Goal: Transaction & Acquisition: Book appointment/travel/reservation

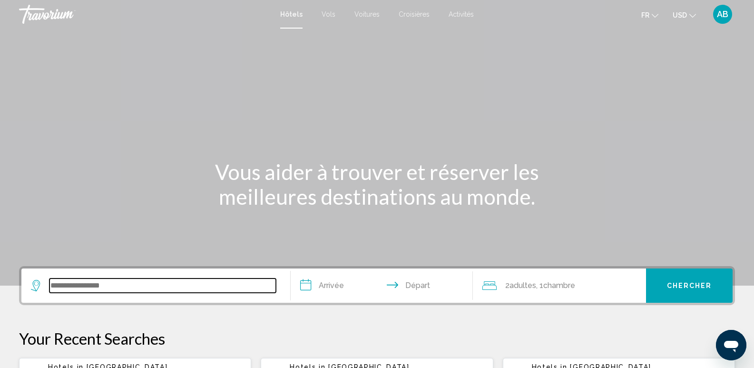
click at [108, 280] on input "Search widget" at bounding box center [162, 285] width 226 height 14
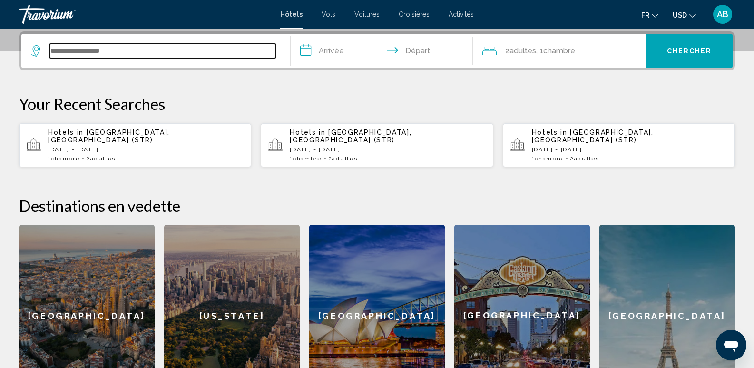
scroll to position [235, 0]
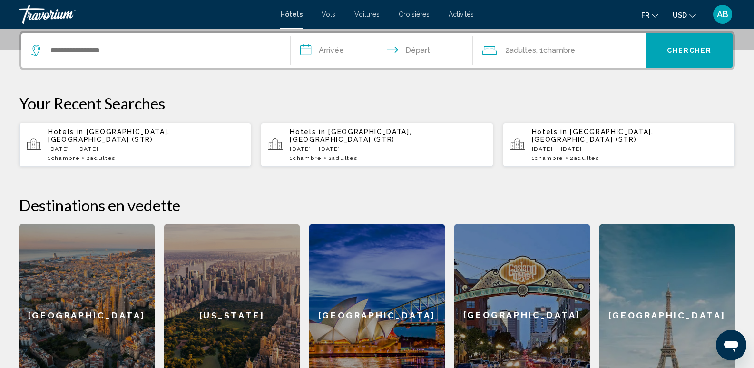
click at [362, 15] on span "Voitures" at bounding box center [366, 14] width 25 height 8
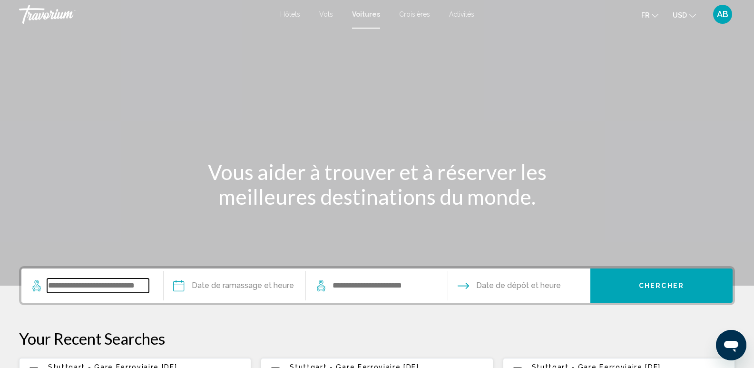
click at [81, 285] on input "Search widget" at bounding box center [98, 285] width 102 height 14
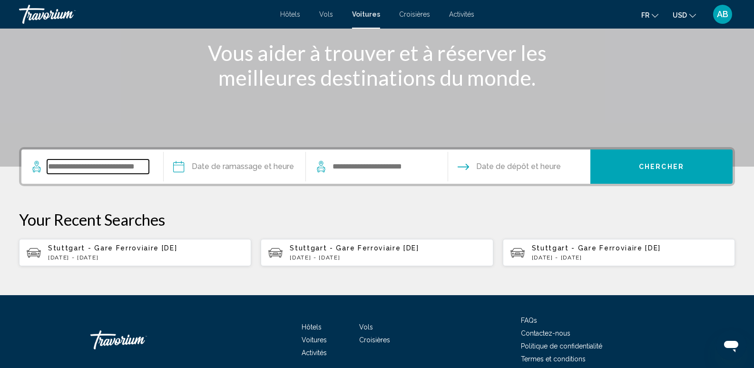
scroll to position [163, 0]
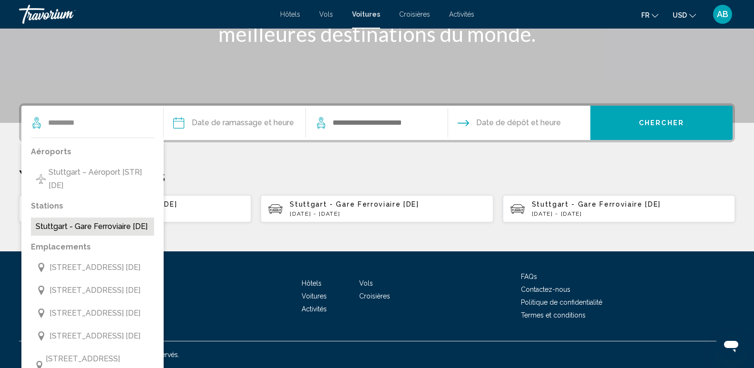
click at [94, 227] on button "Stuttgart - Gare Ferroviaire [DE]" at bounding box center [92, 226] width 123 height 18
type input "**********"
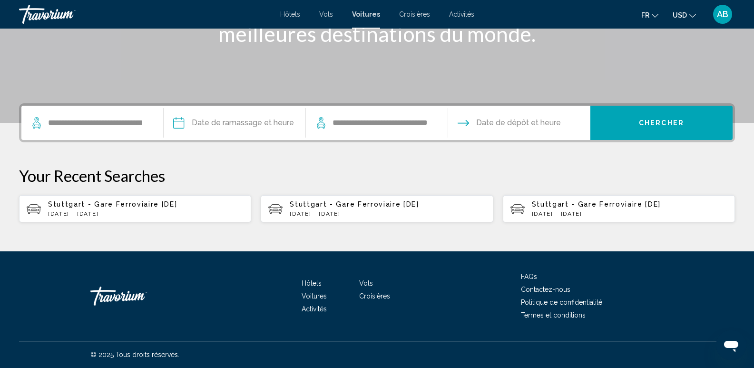
click at [230, 131] on input "Pickup date" at bounding box center [234, 124] width 146 height 37
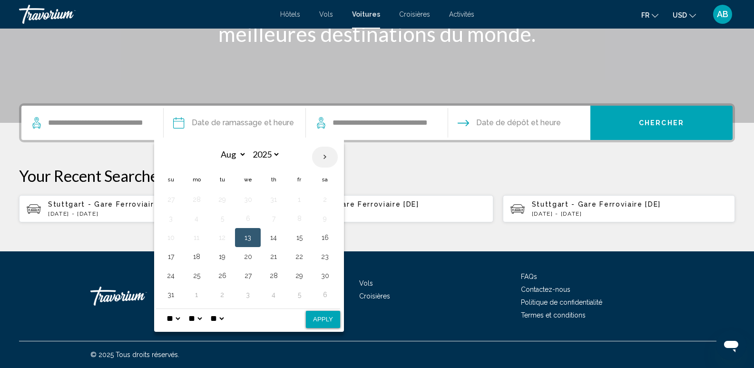
click at [319, 155] on th "Next month" at bounding box center [325, 157] width 26 height 21
click at [322, 154] on th "Next month" at bounding box center [325, 157] width 26 height 21
drag, startPoint x: 175, startPoint y: 156, endPoint x: 248, endPoint y: 175, distance: 76.1
click at [174, 156] on th "Previous month" at bounding box center [171, 157] width 26 height 21
select select "*"
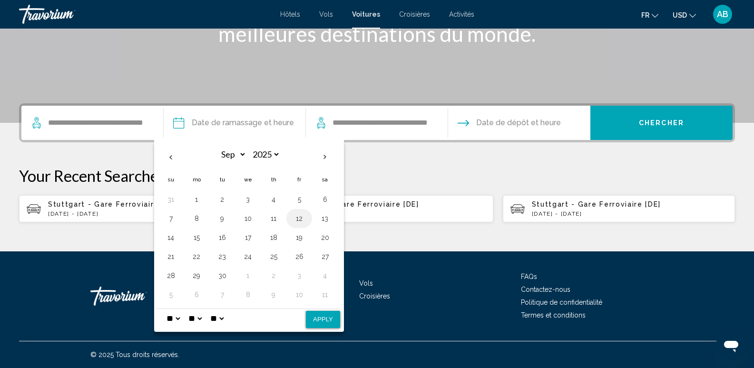
click at [295, 218] on button "12" at bounding box center [299, 218] width 15 height 13
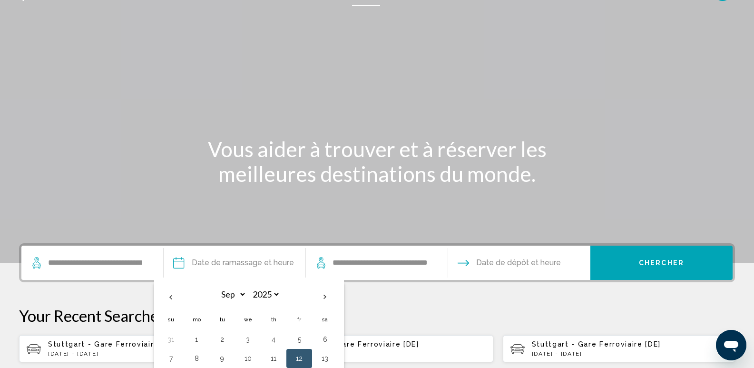
scroll to position [20, 0]
